Goal: Task Accomplishment & Management: Manage account settings

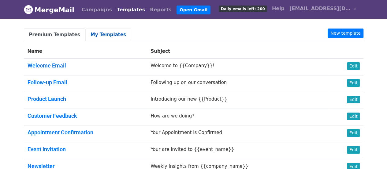
click at [95, 34] on link "My Templates" at bounding box center [108, 34] width 46 height 13
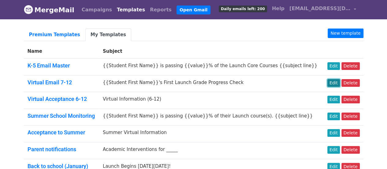
click at [334, 81] on link "Edit" at bounding box center [333, 83] width 13 height 8
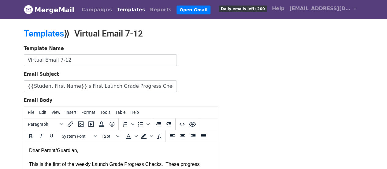
drag, startPoint x: 75, startPoint y: 84, endPoint x: 155, endPoint y: 86, distance: 80.1
click at [155, 86] on input "{{Student First Name}}'s First Launch Grade Progress Check" at bounding box center [100, 86] width 153 height 12
drag, startPoint x: 228, startPoint y: 145, endPoint x: 234, endPoint y: 143, distance: 7.1
click at [228, 145] on div "Template Name Virtual Email 7-12 Email Subject {{Student First Name}} is passin…" at bounding box center [193, 152] width 349 height 215
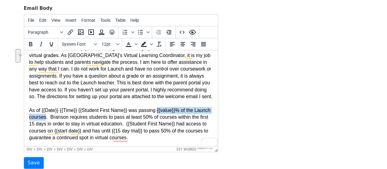
scroll to position [31, 0]
drag, startPoint x: 152, startPoint y: 116, endPoint x: 46, endPoint y: 124, distance: 106.1
click at [45, 125] on div "As of {{Date}} {{Time}} {{Student First Name}} was passing {{value}}% of the La…" at bounding box center [121, 120] width 184 height 41
copy div "{{value}}% of the Launch courses"
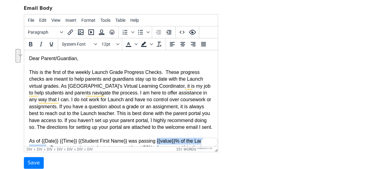
scroll to position [0, 0]
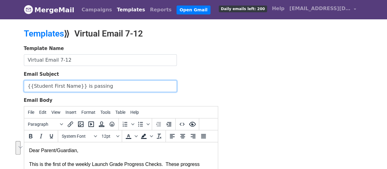
click at [106, 85] on input "{{Student First Name}} is passing" at bounding box center [100, 86] width 153 height 12
drag, startPoint x: 98, startPoint y: 85, endPoint x: 116, endPoint y: 86, distance: 17.7
click at [116, 86] on input "{{Student First Name}} is passing {{value}}% of the Launch courses" at bounding box center [100, 86] width 153 height 12
click at [151, 88] on input "{{Student First Name}} is passing {{value}}% of the Launch courses" at bounding box center [100, 86] width 153 height 12
paste input "{{value}}"
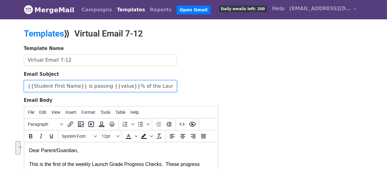
click at [147, 83] on input "{{Student First Name}} is passing {{value}}% of the Launch courses {{value}}" at bounding box center [100, 86] width 153 height 12
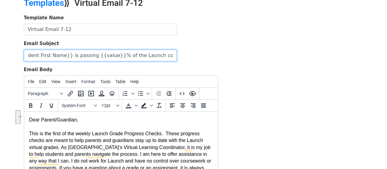
click at [160, 54] on input "{{Student First Name}} is passing {{value}}% of the Launch courses {{value}}" at bounding box center [100, 56] width 153 height 12
drag, startPoint x: 156, startPoint y: 54, endPoint x: 182, endPoint y: 54, distance: 26.0
click at [182, 54] on div "Email Subject {{Student First Name}} is passing {{value}}% of the Launch course…" at bounding box center [121, 50] width 194 height 21
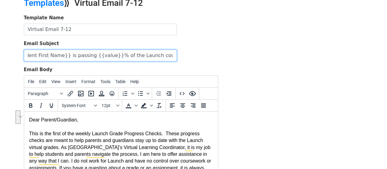
type input "{{Student First Name}} is passing {{value}}% of the Launch courses {{CRC@}}"
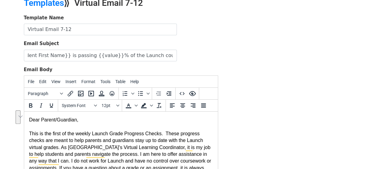
scroll to position [0, 0]
click at [181, 130] on div "This is the first of the weekly Launch Grade Progress Checks. These progress ch…" at bounding box center [121, 157] width 184 height 69
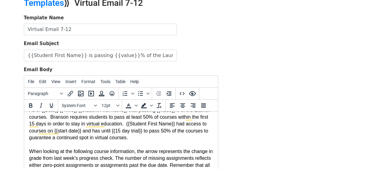
scroll to position [92, 0]
click at [45, 123] on div "As of {{Date}} {{Time}} {{Student First Name}} was passing {{value}}% of the La…" at bounding box center [121, 120] width 184 height 41
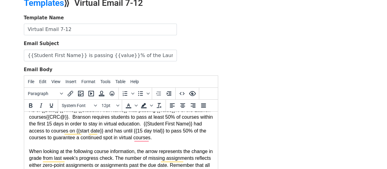
click at [46, 124] on div "As of {{Date}} {{Time}} {{Student First Name}} was passing {{value}}% of the La…" at bounding box center [121, 120] width 184 height 41
click at [44, 124] on div "As of {{Date}} {{Time}} {{Student First Name}} was passing {{value}}% of the La…" at bounding box center [121, 120] width 184 height 41
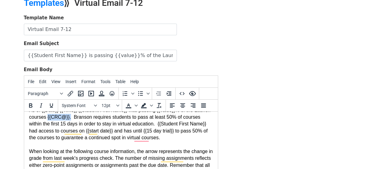
drag, startPoint x: 46, startPoint y: 124, endPoint x: 67, endPoint y: 124, distance: 20.5
click at [67, 124] on div "As of {{Date}} {{Time}} {{Student First Name}} was passing {{value}}% of the La…" at bounding box center [121, 120] width 184 height 41
copy div "{{CRC@}}."
drag, startPoint x: 246, startPoint y: 138, endPoint x: 227, endPoint y: 136, distance: 19.7
click at [246, 138] on div "Template Name Virtual Email 7-12 Email Subject {{Student First Name}} is passin…" at bounding box center [193, 121] width 349 height 215
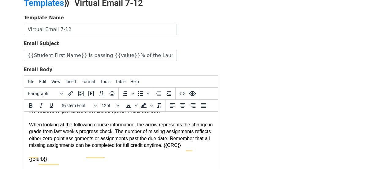
scroll to position [0, 0]
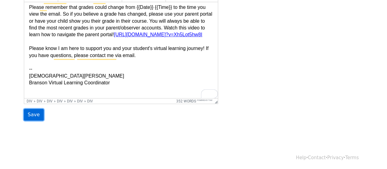
click at [31, 114] on input "Save" at bounding box center [34, 115] width 20 height 12
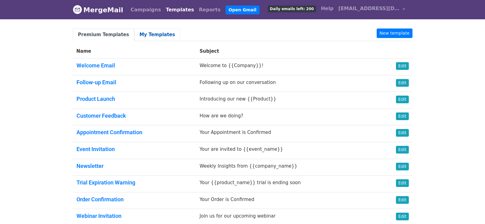
click at [144, 33] on link "My Templates" at bounding box center [157, 34] width 46 height 13
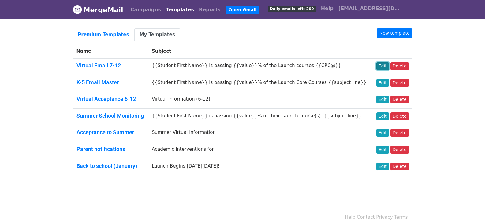
click at [385, 66] on link "Edit" at bounding box center [382, 66] width 13 height 8
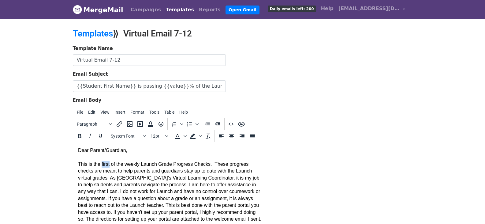
drag, startPoint x: 100, startPoint y: 163, endPoint x: 109, endPoint y: 163, distance: 9.2
click at [109, 163] on div "This is the first of the weekly Launch Grade Progress Checks. These progress ch…" at bounding box center [170, 188] width 184 height 69
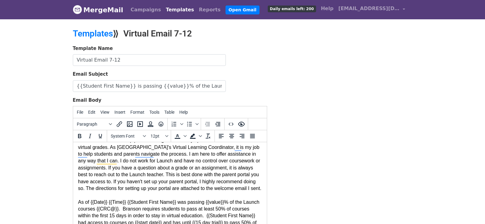
scroll to position [92, 0]
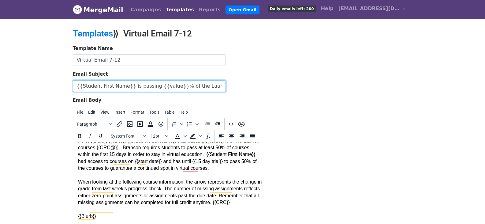
click at [190, 86] on input "{{Student First Name}} is passing {{value}}% of the Launch courses {{CRC@}}" at bounding box center [149, 86] width 153 height 12
type input "{{Student First Name}} is passing {{value}}% of the Launch courses {{CRC2}}"
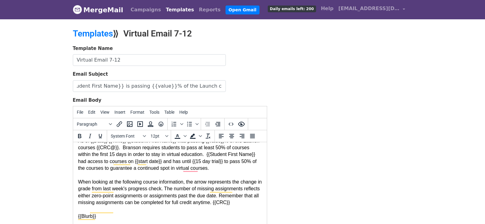
scroll to position [0, 0]
click at [295, 91] on div "Template Name Virtual Email 7-12 Email Subject {{Student First Name}} is passin…" at bounding box center [242, 152] width 349 height 215
click at [110, 154] on div "As of {{Date}} {{Time}} {{Student First Name}} was passing {{value}}% of the La…" at bounding box center [170, 150] width 184 height 41
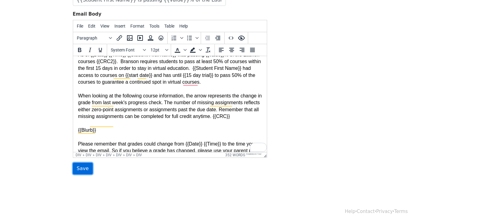
click at [85, 169] on input "Save" at bounding box center [83, 168] width 20 height 12
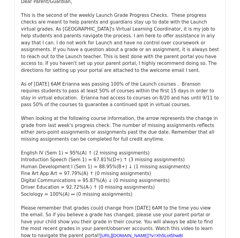
scroll to position [7586, 0]
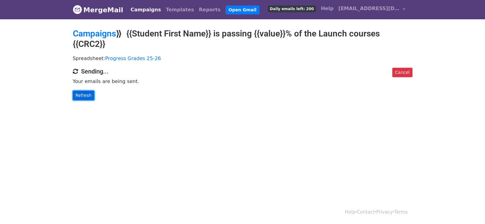
click at [82, 93] on link "Refresh" at bounding box center [84, 95] width 22 height 9
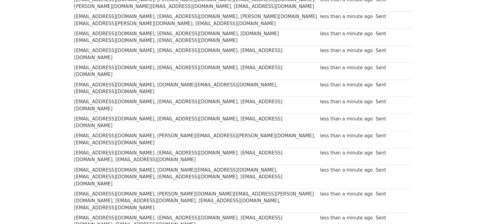
scroll to position [336, 0]
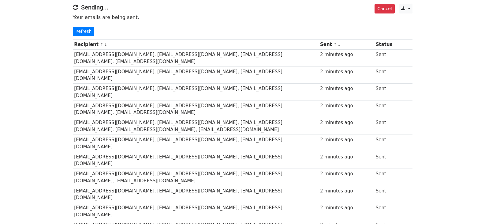
scroll to position [33, 0]
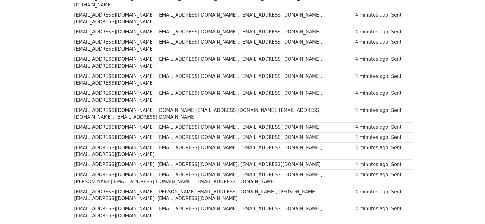
scroll to position [279, 0]
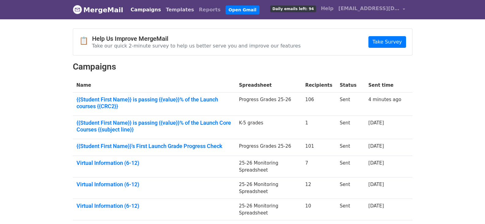
click at [163, 9] on link "Templates" at bounding box center [179, 10] width 33 height 12
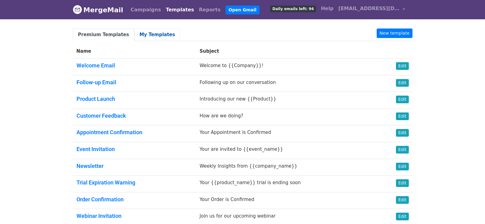
click at [148, 38] on link "My Templates" at bounding box center [157, 34] width 46 height 13
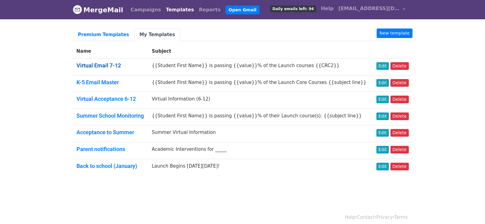
click at [100, 66] on link "Virtual Email 7-12" at bounding box center [98, 65] width 44 height 6
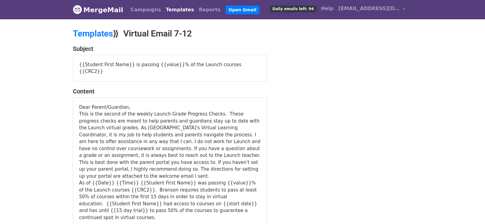
click at [169, 11] on link "Templates" at bounding box center [179, 10] width 33 height 12
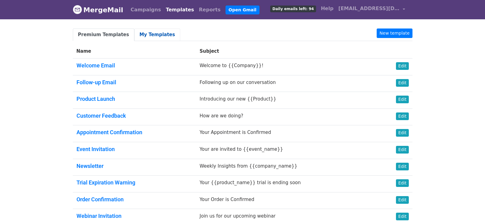
click at [147, 36] on link "My Templates" at bounding box center [157, 34] width 46 height 13
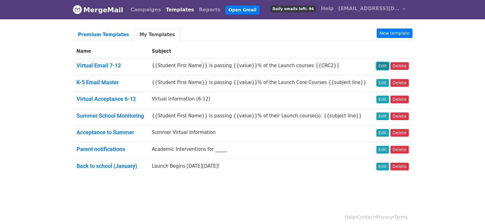
click at [385, 66] on link "Edit" at bounding box center [382, 66] width 13 height 8
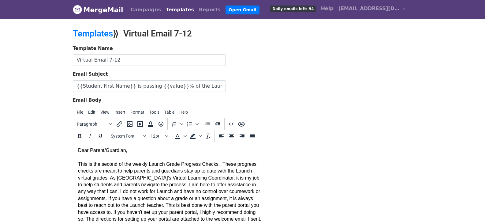
click at [120, 183] on div "This is the second of the weekly Launch Grade Progress Checks. These progress c…" at bounding box center [170, 188] width 184 height 69
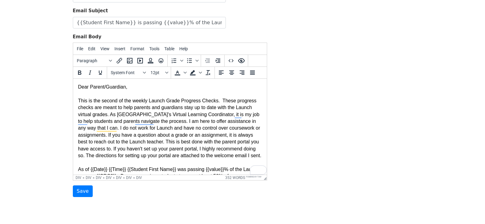
scroll to position [65, 0]
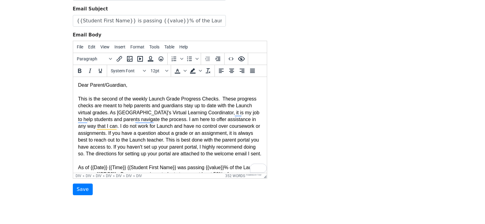
click at [95, 104] on div "This is the second of the weekly Launch Grade Progress Checks. These progress c…" at bounding box center [170, 122] width 184 height 69
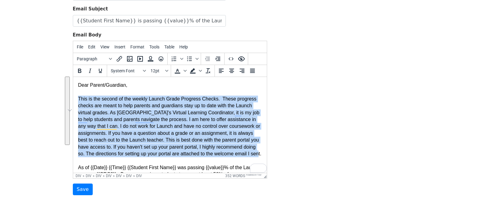
drag, startPoint x: 78, startPoint y: 98, endPoint x: 106, endPoint y: 162, distance: 70.2
click at [106, 157] on div "This is the second of the weekly Launch Grade Progress Checks. These progress c…" at bounding box center [170, 122] width 184 height 69
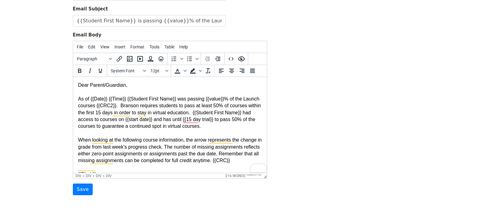
click at [201, 127] on div "As of {{Date}} {{Time}} {{Student First Name}} was passing {{value}}% of the La…" at bounding box center [170, 108] width 184 height 41
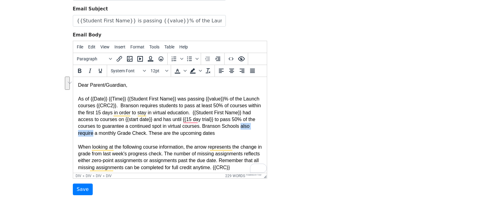
drag, startPoint x: 237, startPoint y: 126, endPoint x: 92, endPoint y: 133, distance: 145.4
click at [92, 133] on div "As of {{Date}} {{Time}} {{Student First Name}} was passing {{value}}% of the La…" at bounding box center [170, 112] width 184 height 48
click at [92, 134] on div "As of {{Date}} {{Time}} {{Student First Name}} was passing {{value}}% of the La…" at bounding box center [170, 112] width 184 height 48
click at [216, 132] on div "As of {{Date}} {{Time}} {{Student First Name}} was passing {{value}}% of the La…" at bounding box center [170, 112] width 184 height 48
click at [221, 133] on div "As of {{Date}} {{Time}} {{Student First Name}} was passing {{value}}% of the La…" at bounding box center [170, 112] width 184 height 48
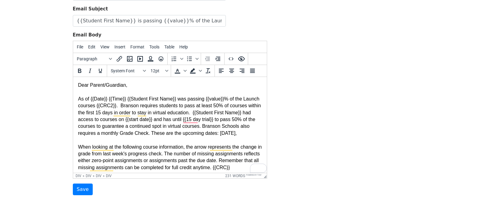
click at [254, 132] on div "As of {{Date}} {{Time}} {{Student First Name}} was passing {{value}}% of the La…" at bounding box center [170, 112] width 184 height 48
click at [116, 136] on div "As of {{Date}} {{Time}} {{Student First Name}} was passing {{value}}% of the La…" at bounding box center [170, 112] width 184 height 48
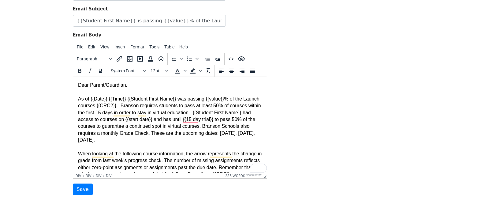
click at [149, 139] on div "As of {{Date}} {{Time}} {{Student First Name}} was passing {{value}}% of the La…" at bounding box center [170, 115] width 184 height 55
click at [185, 139] on div "As of {{Date}} {{Time}} {{Student First Name}} was passing {{value}}% of the La…" at bounding box center [170, 115] width 184 height 55
click at [83, 188] on input "Save" at bounding box center [83, 189] width 20 height 12
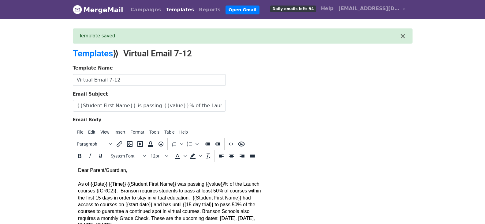
scroll to position [106, 0]
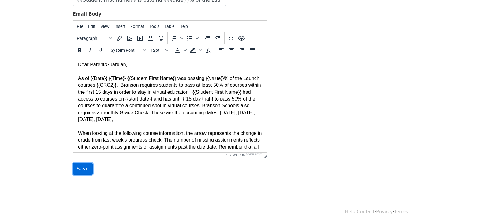
click at [79, 167] on input "Save" at bounding box center [83, 169] width 20 height 12
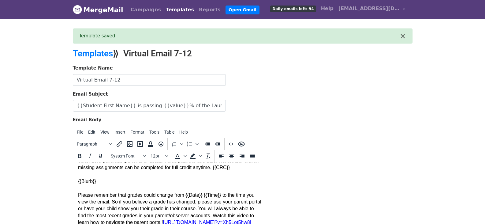
scroll to position [106, 0]
